Goal: Task Accomplishment & Management: Manage account settings

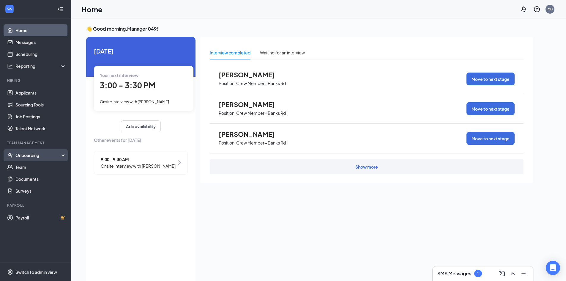
click at [42, 156] on div "Onboarding" at bounding box center [38, 155] width 46 height 6
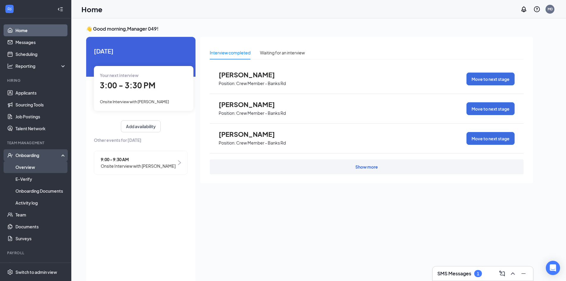
click at [40, 165] on link "Overview" at bounding box center [40, 167] width 51 height 12
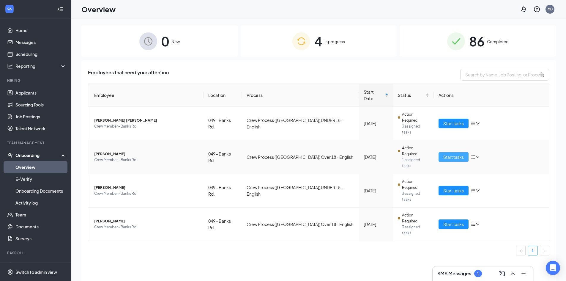
click at [450, 153] on span "Start tasks" at bounding box center [453, 156] width 20 height 7
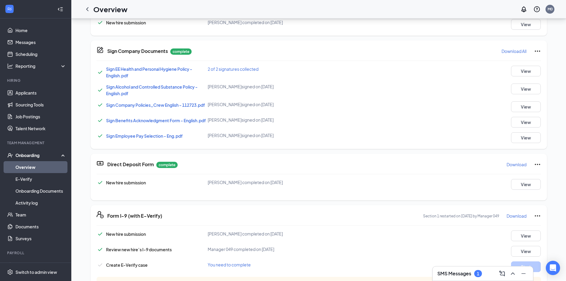
click at [28, 164] on link "Overview" at bounding box center [40, 167] width 51 height 12
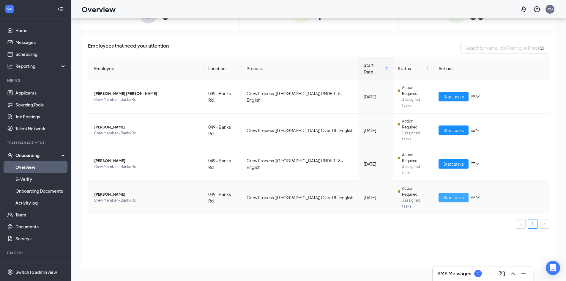
click at [442, 192] on button "Start tasks" at bounding box center [453, 196] width 30 height 9
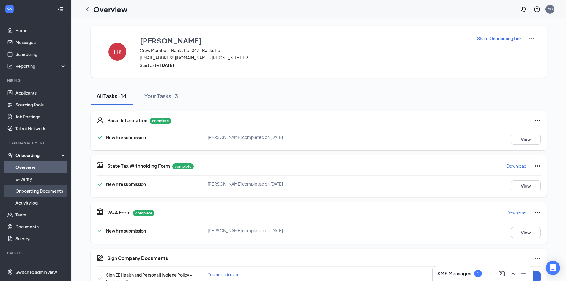
drag, startPoint x: 37, startPoint y: 168, endPoint x: 39, endPoint y: 187, distance: 19.1
click at [37, 168] on link "Overview" at bounding box center [40, 167] width 51 height 12
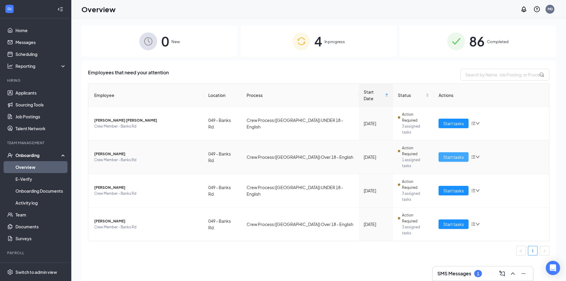
click at [455, 153] on span "Start tasks" at bounding box center [453, 156] width 20 height 7
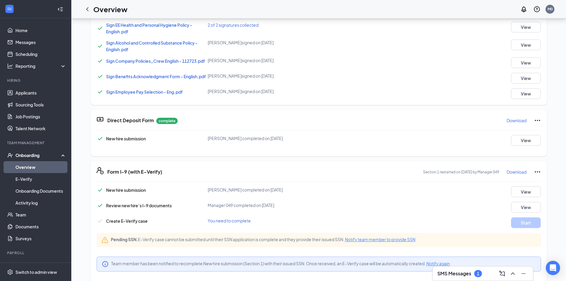
scroll to position [119, 0]
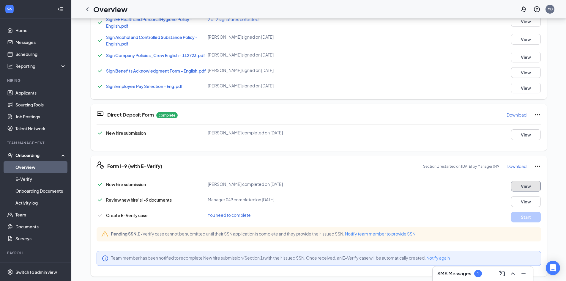
click at [519, 183] on button "View" at bounding box center [526, 185] width 30 height 11
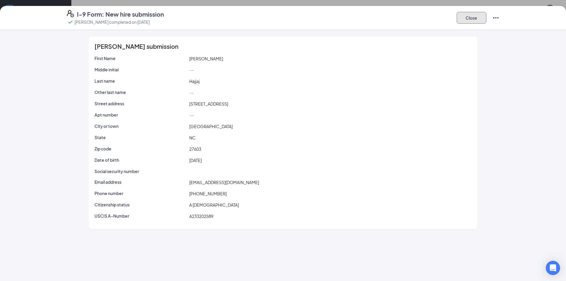
drag, startPoint x: 483, startPoint y: 22, endPoint x: 480, endPoint y: 17, distance: 5.5
click at [483, 21] on button "Close" at bounding box center [471, 18] width 30 height 12
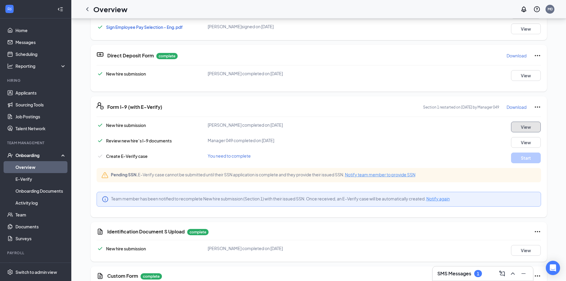
scroll to position [178, 0]
click at [524, 142] on button "View" at bounding box center [526, 142] width 30 height 11
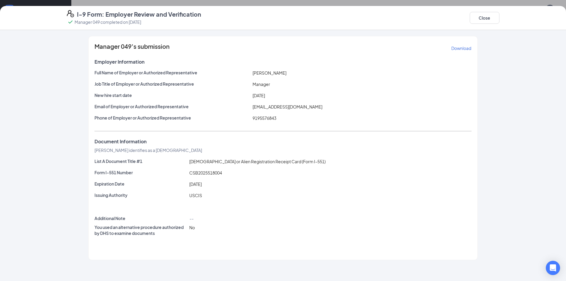
scroll to position [349, 0]
click at [486, 17] on button "Close" at bounding box center [484, 18] width 30 height 12
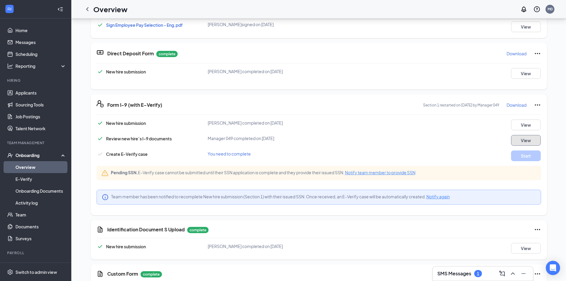
scroll to position [79, 0]
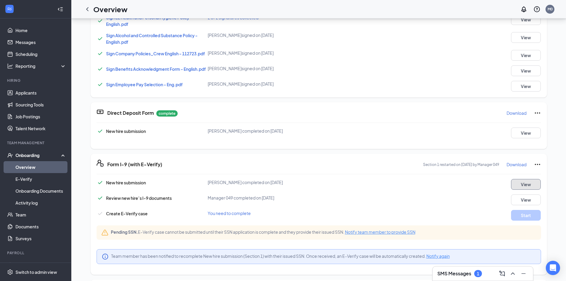
click at [521, 183] on button "View" at bounding box center [526, 184] width 30 height 11
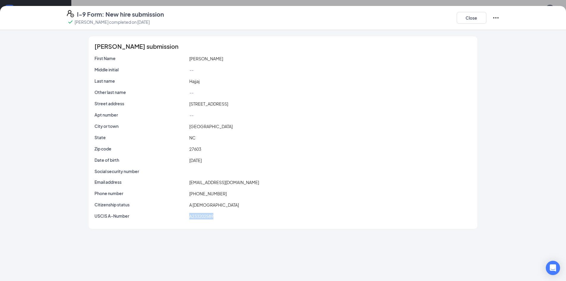
drag, startPoint x: 188, startPoint y: 217, endPoint x: 219, endPoint y: 214, distance: 31.3
click at [219, 214] on div "A233202589" at bounding box center [330, 216] width 284 height 7
click at [200, 217] on span "A233202589" at bounding box center [201, 215] width 24 height 5
click at [474, 14] on button "Close" at bounding box center [471, 18] width 30 height 12
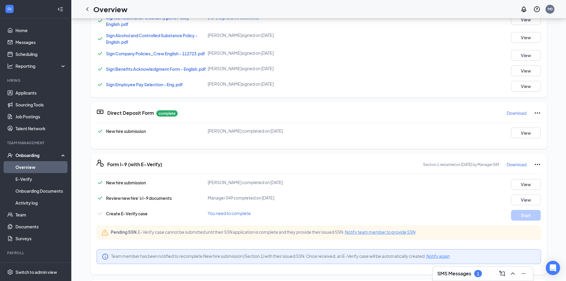
click at [365, 230] on span "Notify team member to provide SSN" at bounding box center [380, 231] width 70 height 5
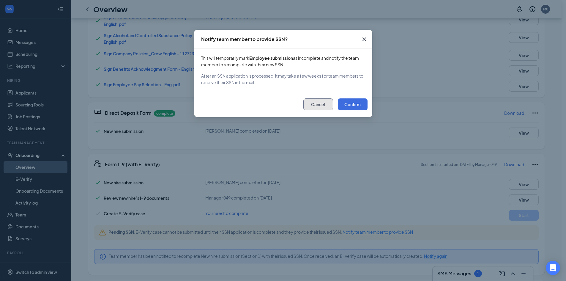
click at [315, 105] on button "Cancel" at bounding box center [318, 104] width 30 height 12
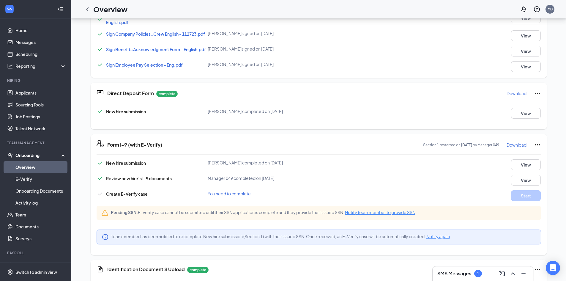
scroll to position [139, 0]
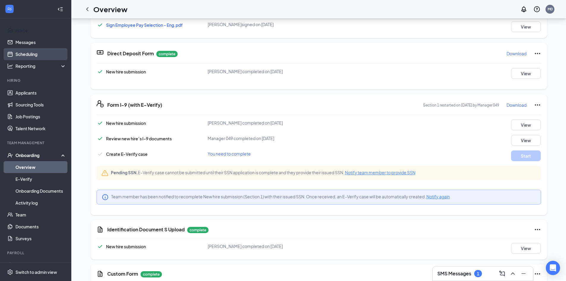
drag, startPoint x: 30, startPoint y: 31, endPoint x: 34, endPoint y: 50, distance: 19.2
click at [30, 31] on link "Home" at bounding box center [40, 30] width 51 height 12
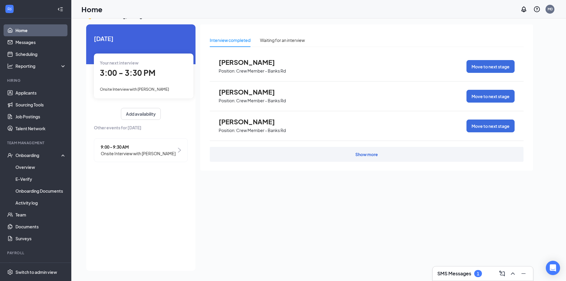
click at [248, 91] on span "[PERSON_NAME]" at bounding box center [250, 92] width 65 height 8
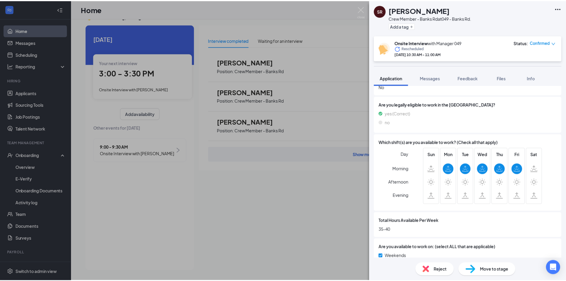
scroll to position [359, 0]
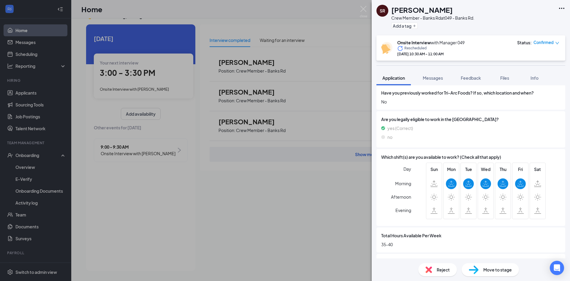
click at [369, 17] on div "SR [PERSON_NAME] Crew Member - Banks Rd at [STREET_ADDRESS] Add a tag Onsite In…" at bounding box center [285, 140] width 570 height 281
click at [358, 9] on div "Home M0" at bounding box center [320, 9] width 499 height 18
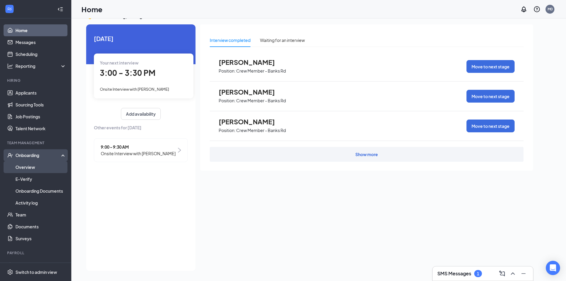
click at [27, 165] on link "Overview" at bounding box center [40, 167] width 51 height 12
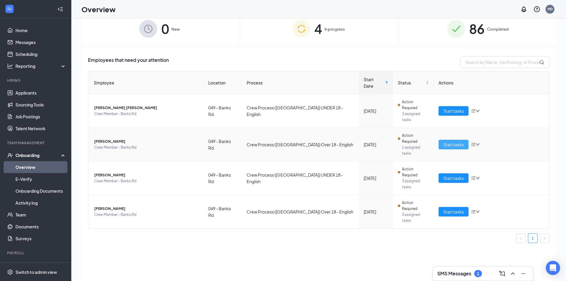
click at [444, 141] on span "Start tasks" at bounding box center [453, 144] width 20 height 7
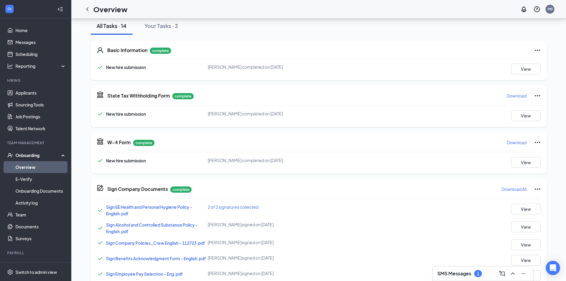
scroll to position [59, 0]
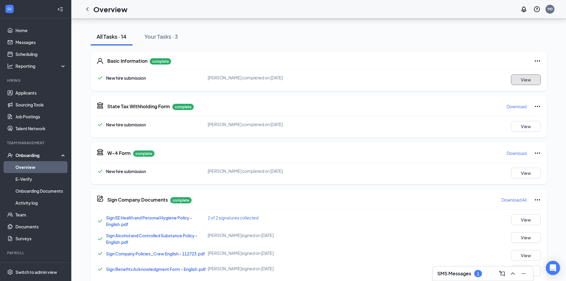
click at [512, 79] on button "View" at bounding box center [526, 79] width 30 height 11
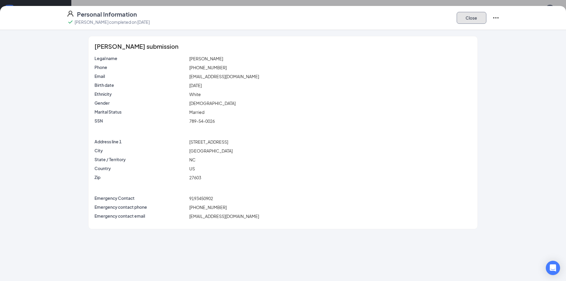
click at [468, 16] on button "Close" at bounding box center [471, 18] width 30 height 12
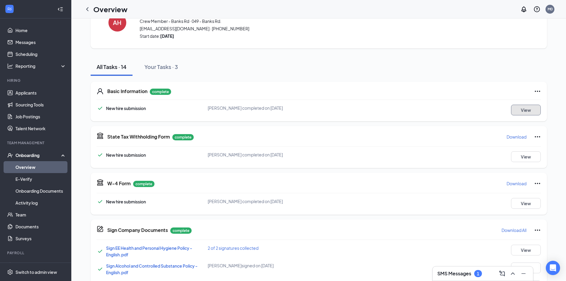
scroll to position [0, 0]
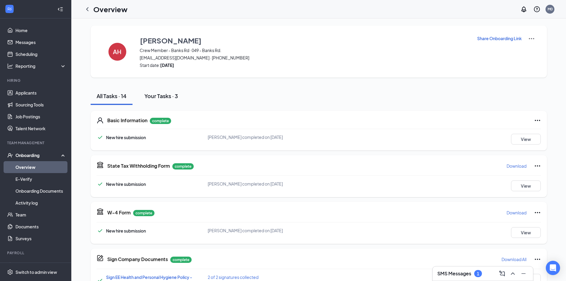
click at [167, 97] on div "Your Tasks · 3" at bounding box center [161, 95] width 34 height 7
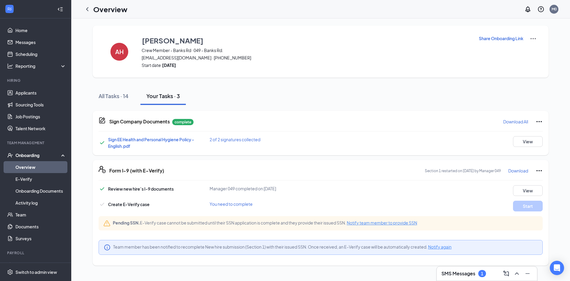
click at [369, 199] on div "Review new hire’s I-9 documents Manager 049 completed on [DATE] View Create E-V…" at bounding box center [321, 222] width 444 height 74
click at [120, 92] on div "All Tasks · 14" at bounding box center [114, 95] width 30 height 7
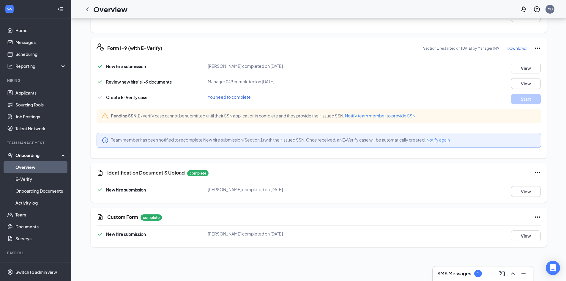
scroll to position [237, 0]
click at [24, 178] on link "E-Verify" at bounding box center [40, 179] width 51 height 12
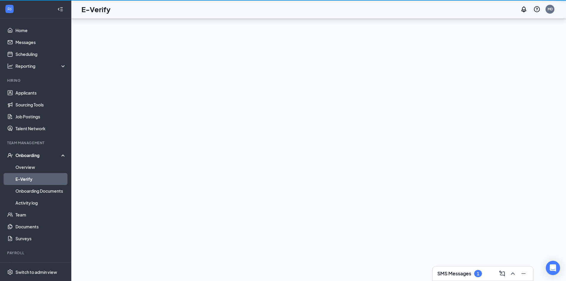
scroll to position [27, 0]
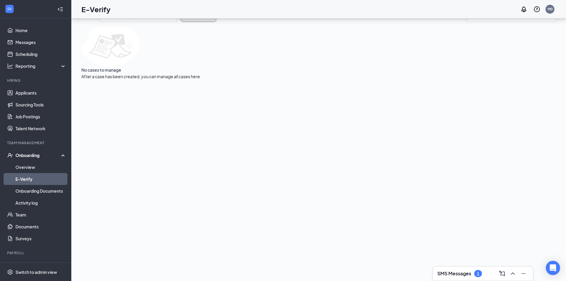
click at [216, 22] on button "Filters (1)" at bounding box center [198, 16] width 36 height 12
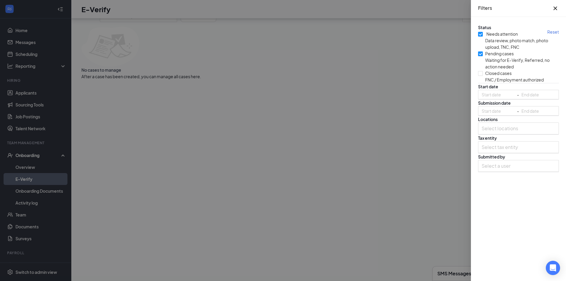
click at [479, 56] on input "Pending cases Waiting for E-Verify, Referred, no action needed" at bounding box center [480, 53] width 5 height 5
checkbox input "false"
click at [557, 8] on icon "Cross" at bounding box center [554, 8] width 7 height 7
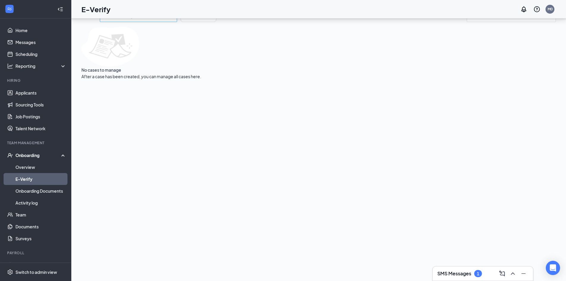
click at [146, 22] on input "search" at bounding box center [136, 15] width 66 height 11
click at [139, 48] on span "Newest to oldest start date" at bounding box center [136, 44] width 52 height 7
click at [208, 22] on button "Filters (1)" at bounding box center [198, 16] width 36 height 12
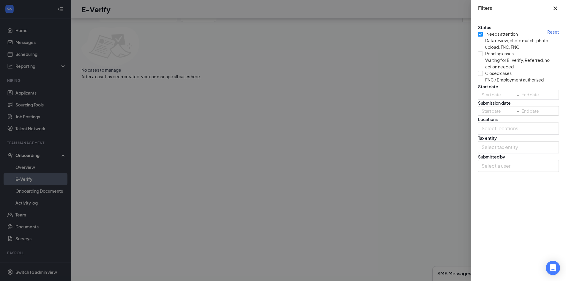
click at [478, 37] on input "Needs attention Data review, photo match, photo upload, TNC, FNC" at bounding box center [480, 34] width 5 height 5
checkbox input "false"
drag, startPoint x: 562, startPoint y: 8, endPoint x: 559, endPoint y: 9, distance: 3.4
click at [562, 8] on div "Filters" at bounding box center [518, 8] width 95 height 17
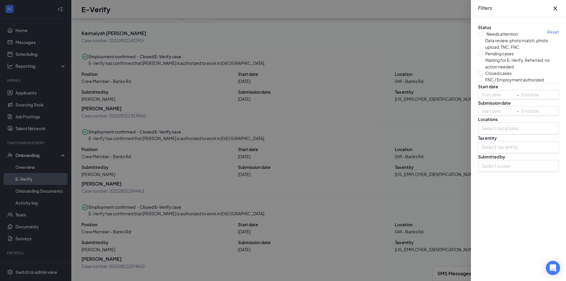
click at [557, 10] on icon "Cross" at bounding box center [555, 9] width 4 height 4
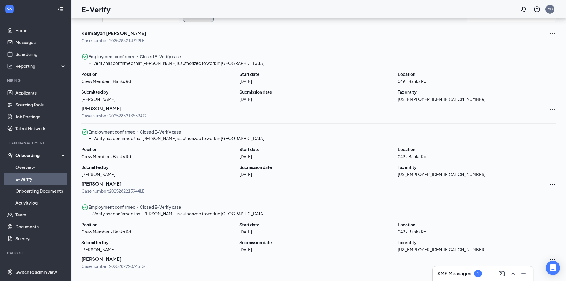
scroll to position [0, 0]
click at [27, 164] on link "Overview" at bounding box center [40, 167] width 51 height 12
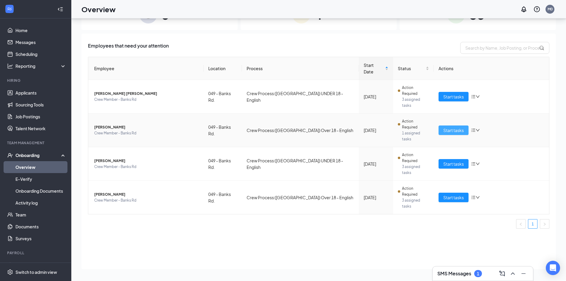
click at [454, 127] on span "Start tasks" at bounding box center [453, 130] width 20 height 7
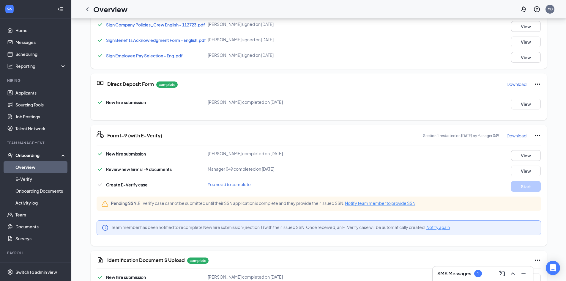
scroll to position [178, 0]
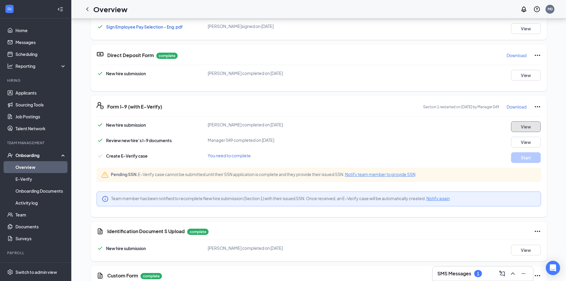
click at [519, 123] on button "View" at bounding box center [526, 126] width 30 height 11
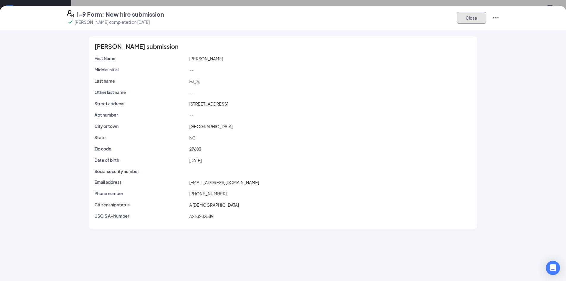
click at [474, 20] on button "Close" at bounding box center [471, 18] width 30 height 12
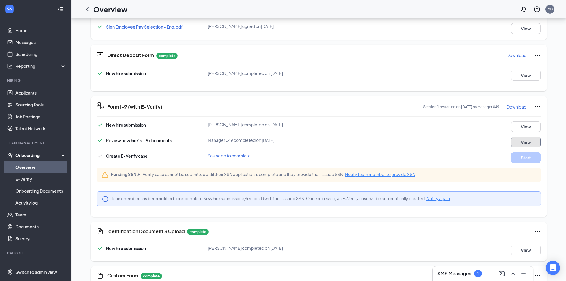
click at [518, 139] on button "View" at bounding box center [526, 142] width 30 height 11
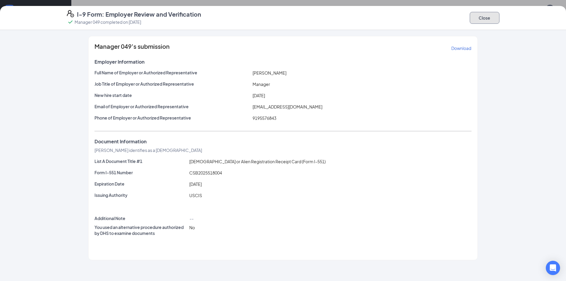
click at [482, 17] on button "Close" at bounding box center [484, 18] width 30 height 12
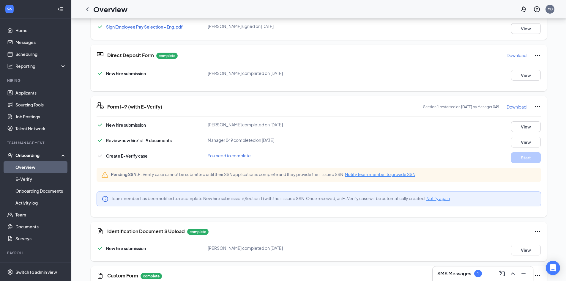
click at [534, 107] on icon "Ellipses" at bounding box center [536, 106] width 5 height 1
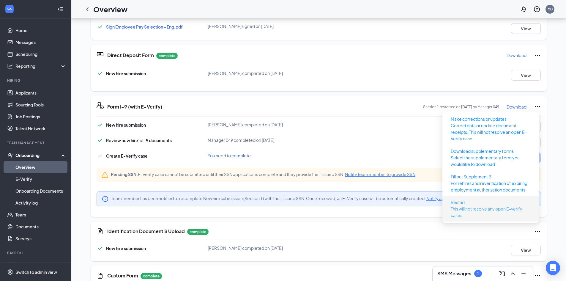
click at [471, 199] on button "Restart This will not resolve any open E-verify cases" at bounding box center [490, 208] width 89 height 23
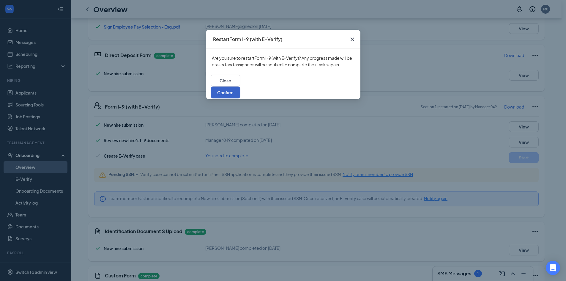
click at [240, 86] on button "Confirm" at bounding box center [225, 92] width 30 height 12
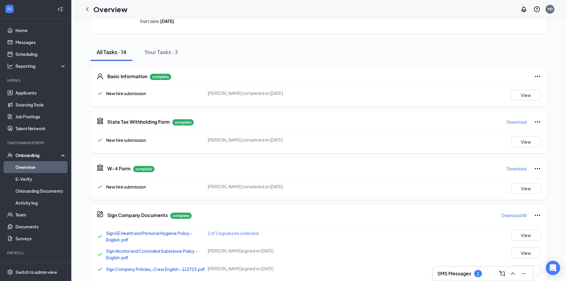
scroll to position [0, 0]
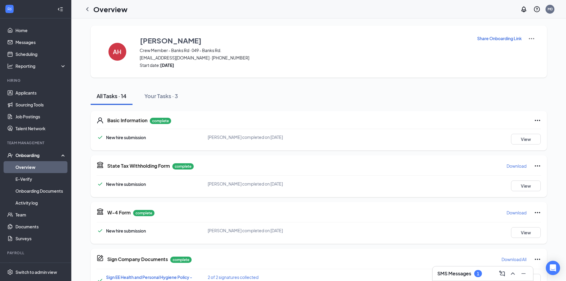
click at [489, 38] on p "Share Onboarding Link" at bounding box center [499, 38] width 45 height 6
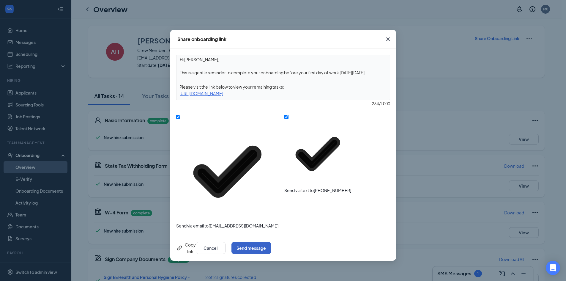
click at [271, 242] on button "Send message" at bounding box center [250, 248] width 39 height 12
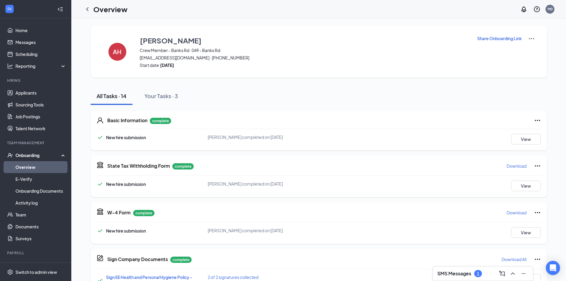
drag, startPoint x: 455, startPoint y: 274, endPoint x: 453, endPoint y: 277, distance: 4.5
click at [455, 274] on h3 "SMS Messages" at bounding box center [454, 273] width 34 height 7
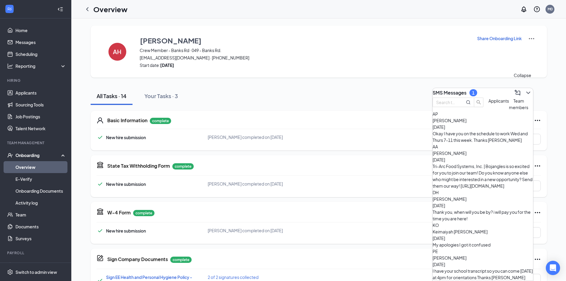
click at [524, 93] on icon "ChevronDown" at bounding box center [527, 92] width 7 height 7
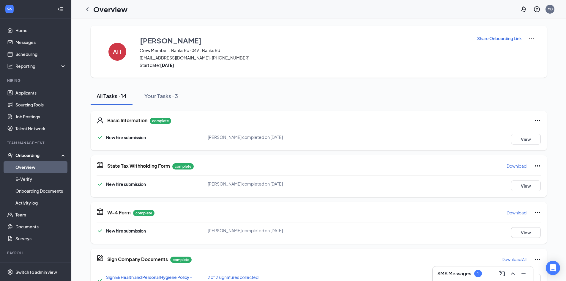
click at [532, 39] on img at bounding box center [531, 38] width 7 height 7
click at [268, 64] on span "Start date: [DATE]" at bounding box center [305, 65] width 330 height 6
click at [527, 142] on button "View" at bounding box center [526, 139] width 30 height 11
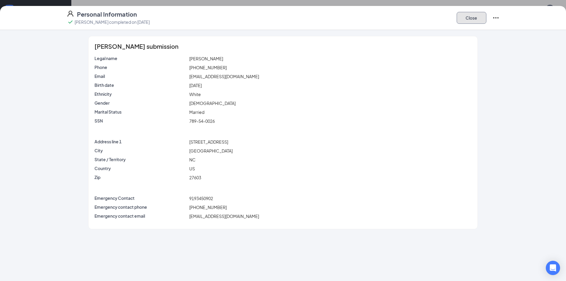
click at [478, 19] on button "Close" at bounding box center [471, 18] width 30 height 12
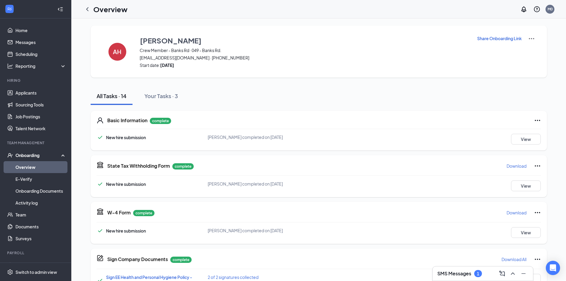
click at [483, 38] on p "Share Onboarding Link" at bounding box center [499, 38] width 45 height 6
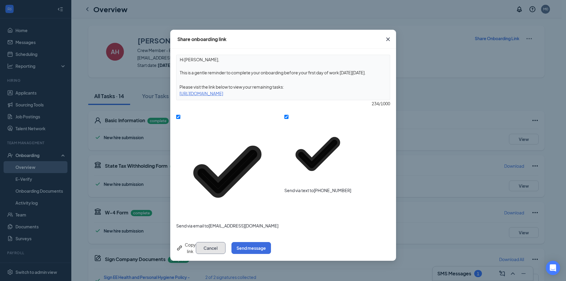
click at [225, 242] on button "Cancel" at bounding box center [211, 248] width 30 height 12
